Goal: Transaction & Acquisition: Download file/media

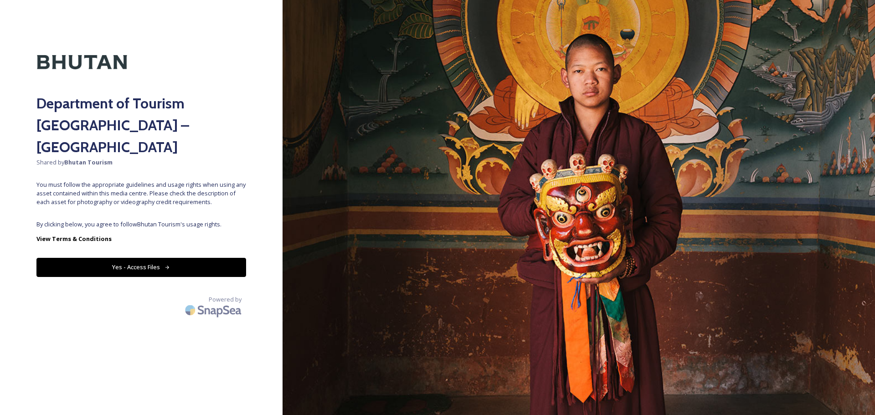
click at [149, 258] on button "Yes - Access Files" at bounding box center [141, 267] width 210 height 19
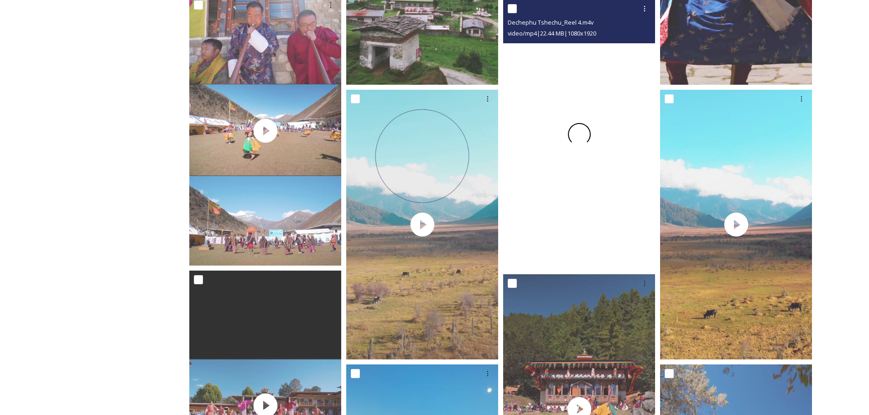
scroll to position [1185, 0]
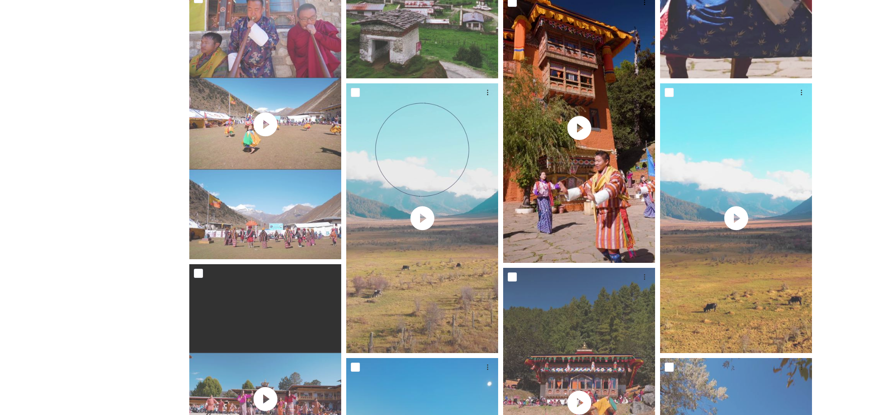
drag, startPoint x: 518, startPoint y: 249, endPoint x: 101, endPoint y: 47, distance: 463.9
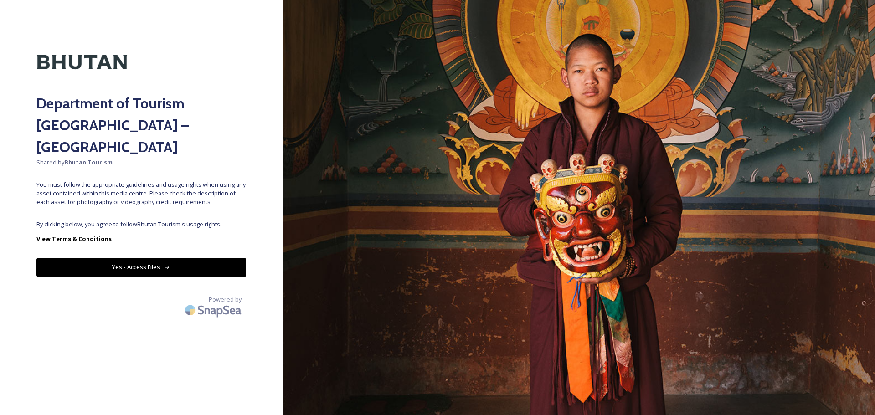
click at [229, 258] on button "Yes - Access Files" at bounding box center [141, 267] width 210 height 19
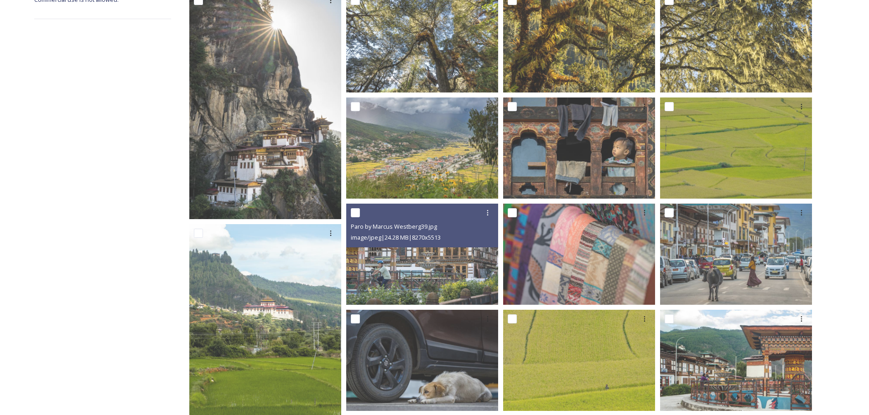
scroll to position [182, 0]
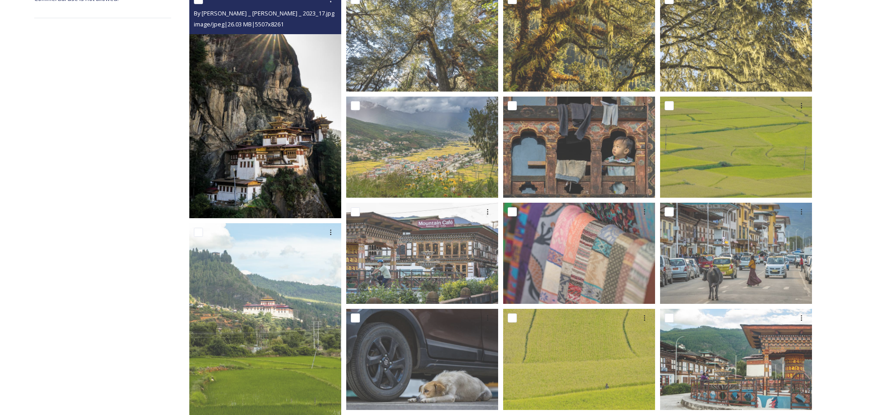
click at [285, 145] on img at bounding box center [265, 104] width 152 height 228
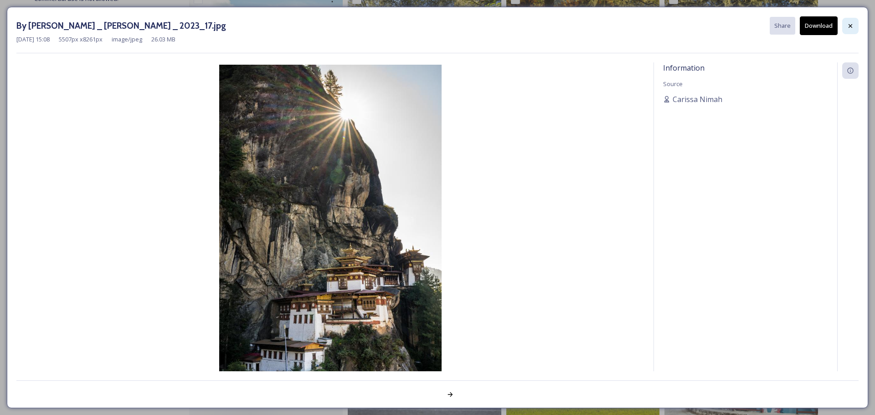
click at [850, 26] on icon at bounding box center [851, 26] width 4 height 4
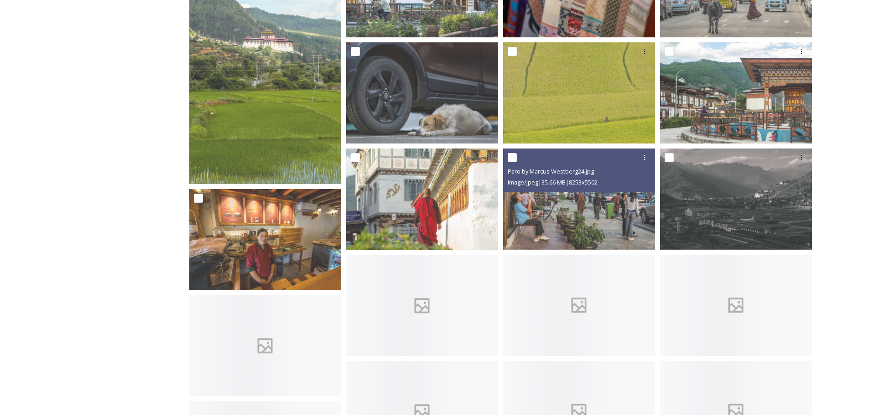
scroll to position [547, 0]
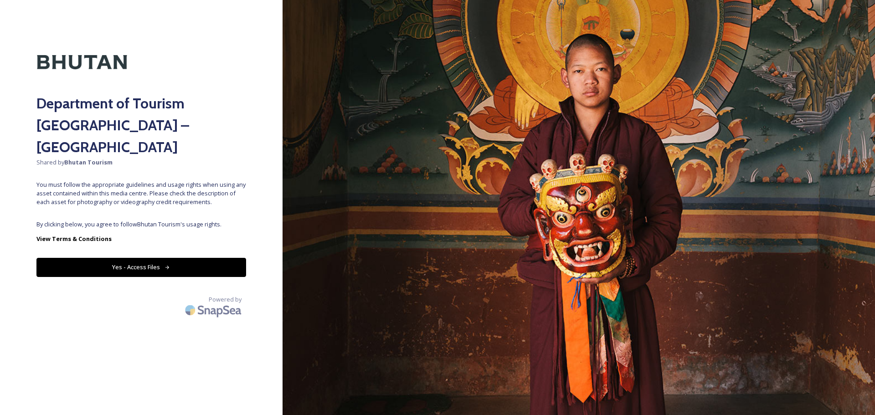
click at [178, 258] on button "Yes - Access Files" at bounding box center [141, 267] width 210 height 19
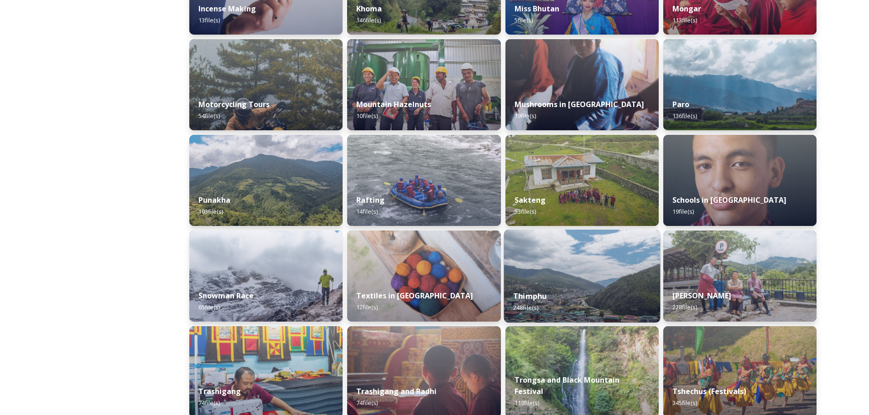
scroll to position [593, 0]
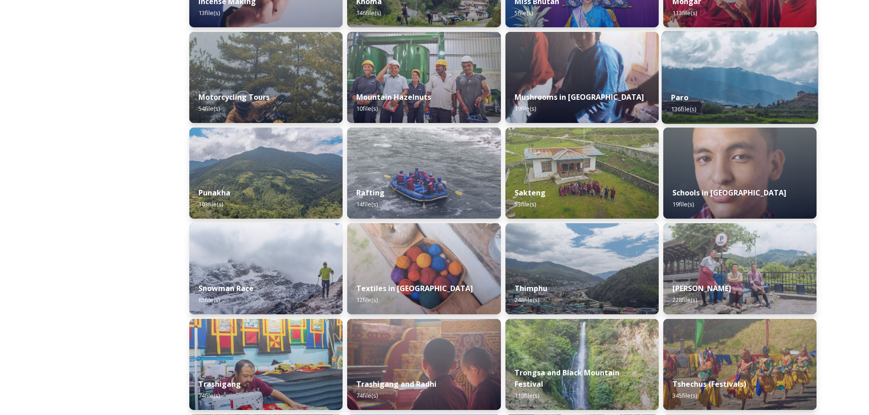
click at [752, 82] on img at bounding box center [739, 77] width 156 height 93
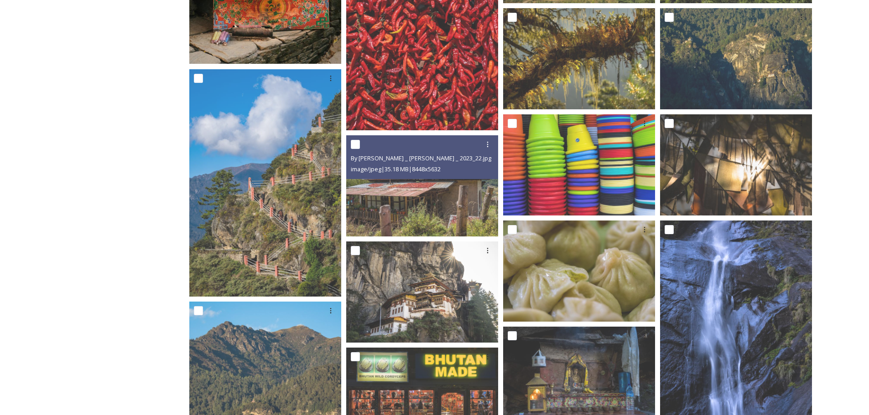
scroll to position [1003, 0]
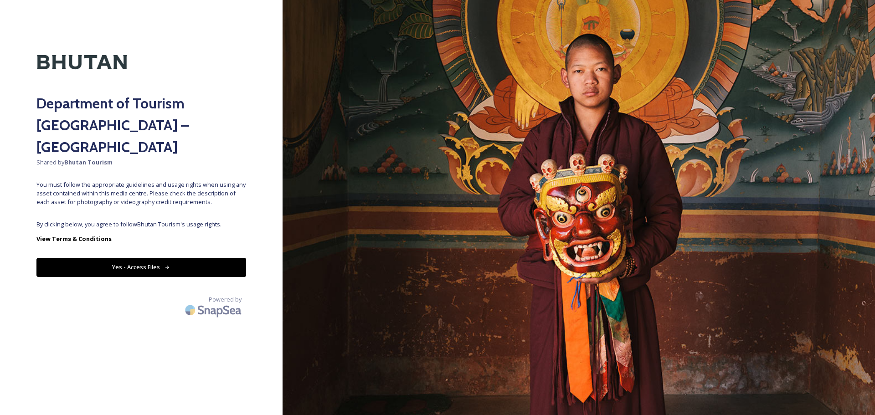
click at [150, 258] on button "Yes - Access Files" at bounding box center [141, 267] width 210 height 19
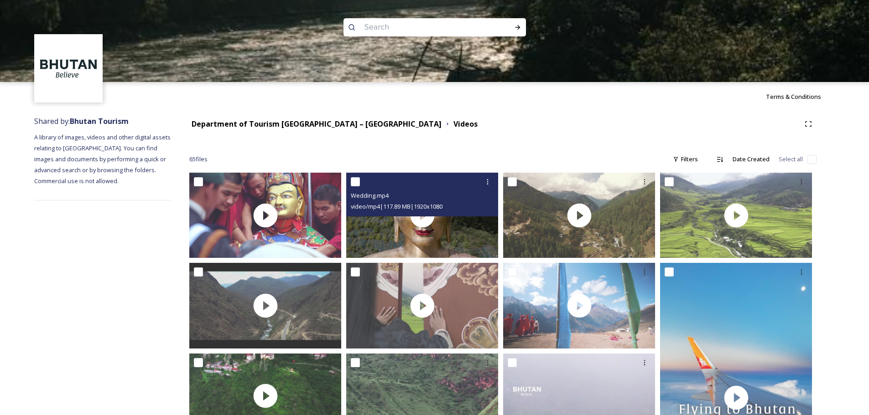
click at [424, 215] on div "Wedding.mp4 video/mp4 | 117.89 MB | 1920 x 1080" at bounding box center [422, 195] width 152 height 44
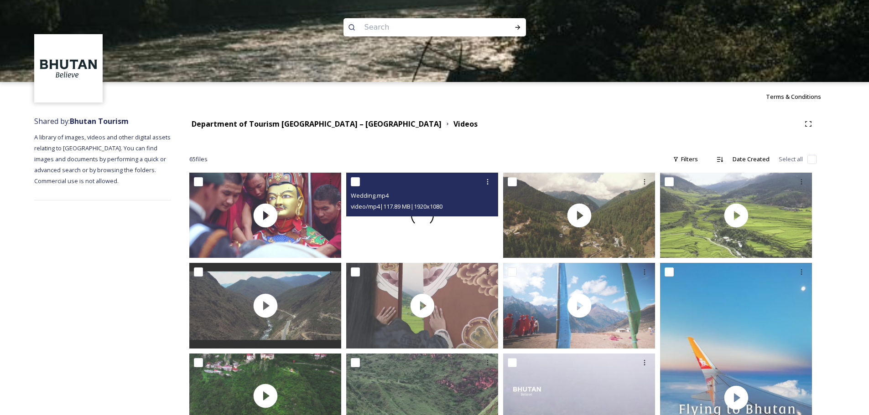
click at [436, 228] on div at bounding box center [422, 215] width 152 height 85
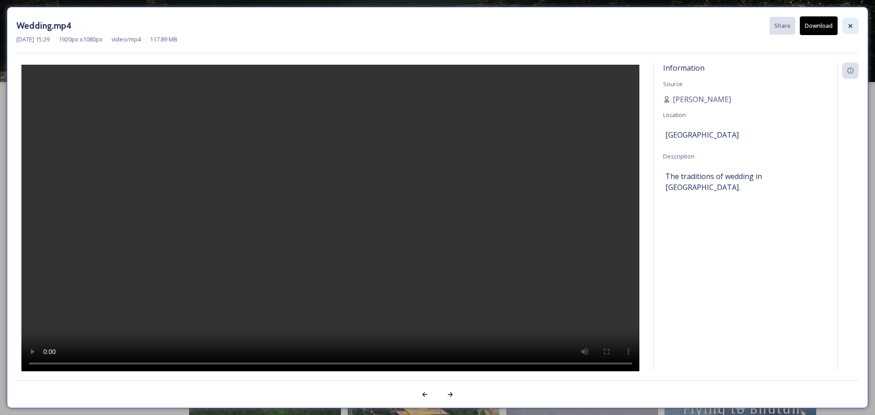
click at [853, 24] on icon at bounding box center [850, 25] width 7 height 7
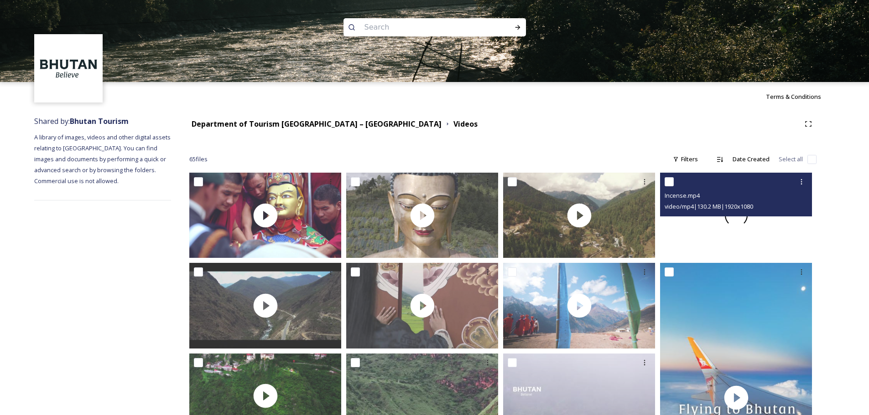
click at [743, 241] on div at bounding box center [736, 215] width 152 height 85
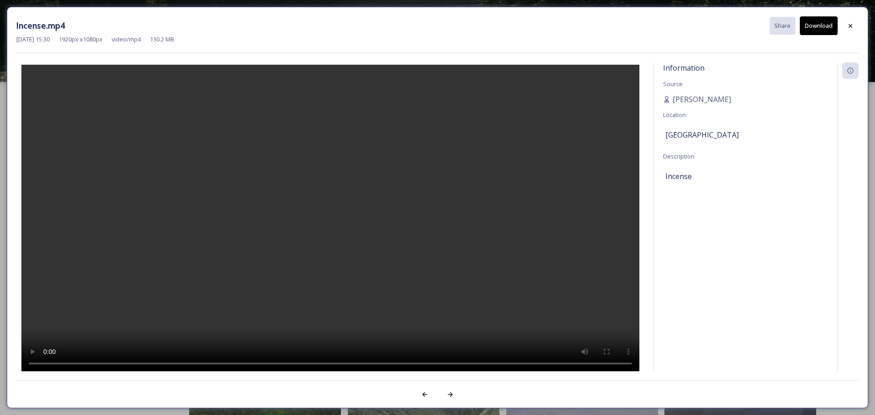
click at [818, 24] on button "Download" at bounding box center [819, 25] width 38 height 19
